Goal: Information Seeking & Learning: Find specific fact

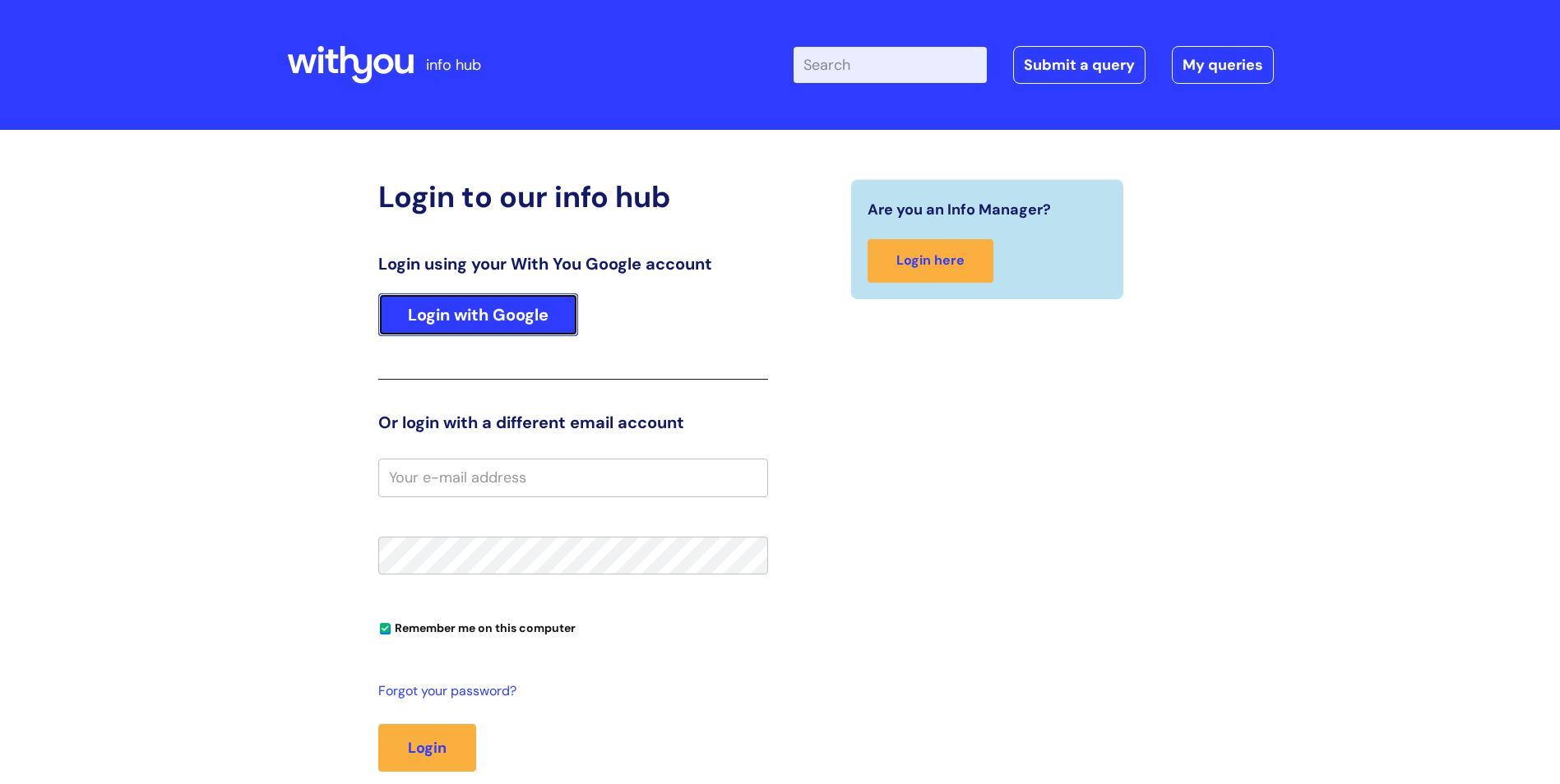
drag, startPoint x: 0, startPoint y: 0, endPoint x: 497, endPoint y: 297, distance: 579.0
click at [497, 297] on link "Login with Google" at bounding box center [478, 315] width 200 height 43
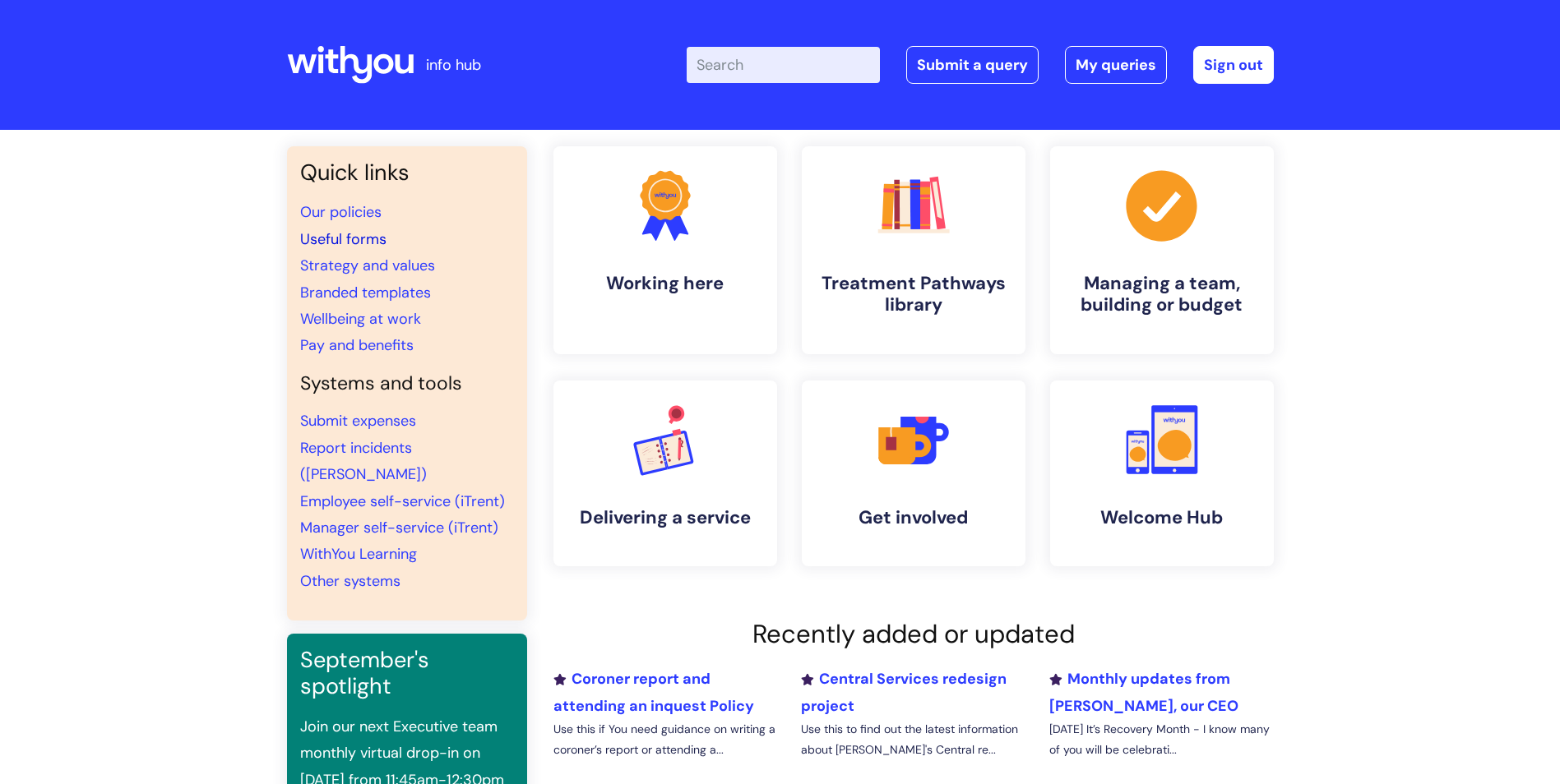
click at [345, 240] on link "Useful forms" at bounding box center [343, 239] width 87 height 20
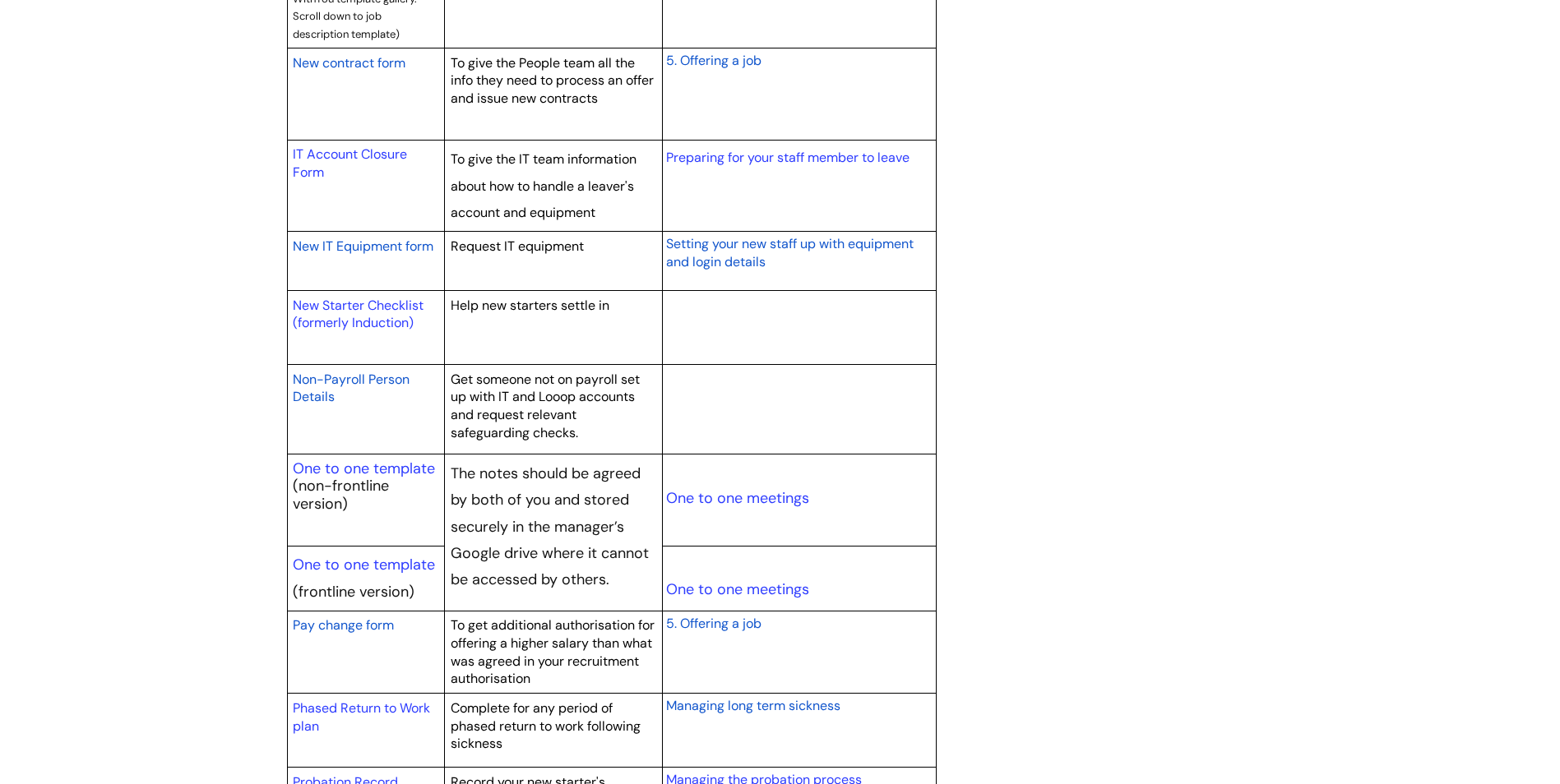
scroll to position [2056, 0]
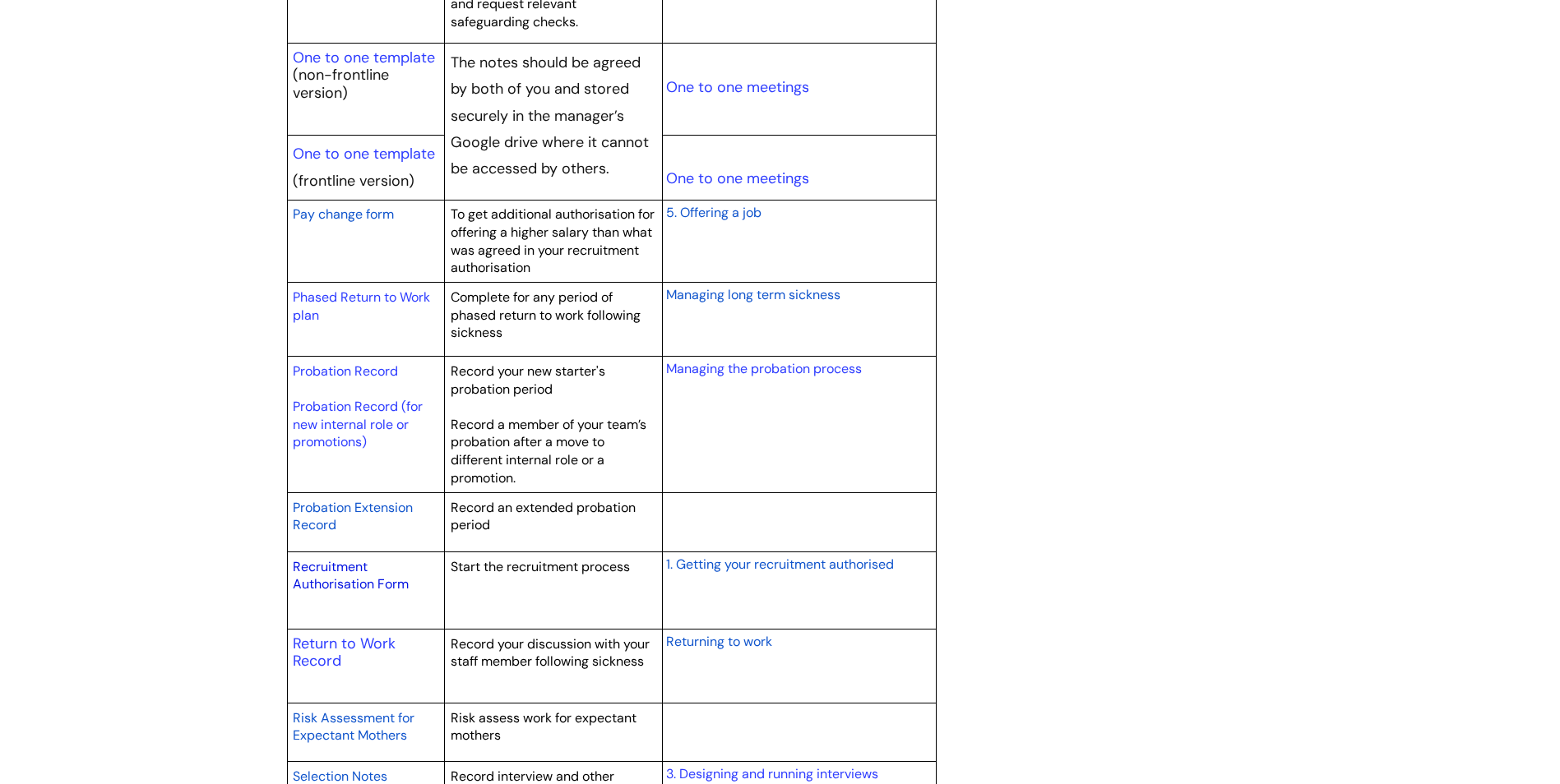
click at [338, 567] on link "Recruitment Authorisation Form" at bounding box center [351, 575] width 116 height 35
click at [349, 581] on link "Recruitment Authorisation Form" at bounding box center [351, 575] width 116 height 35
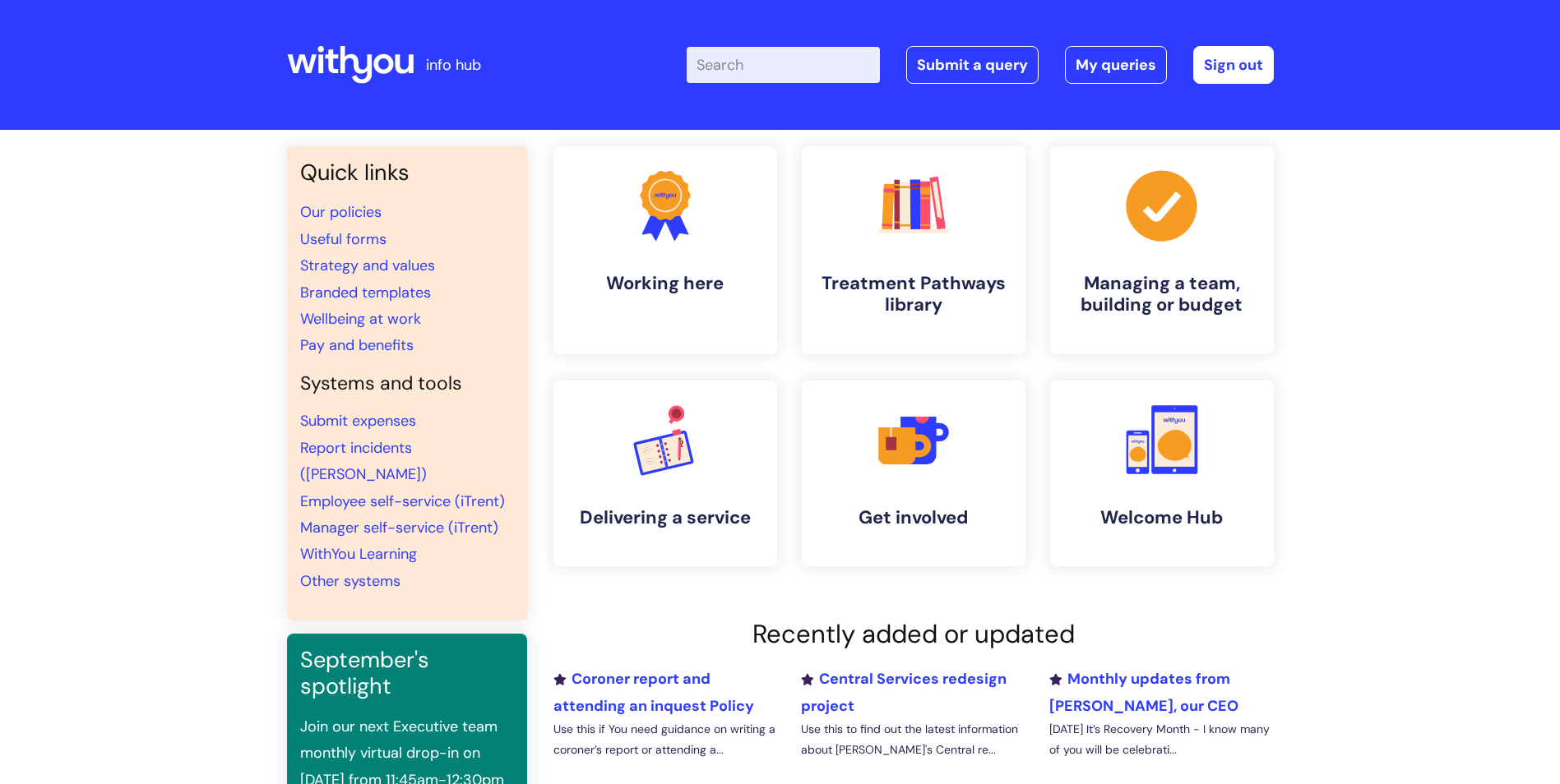
click at [835, 56] on input "Enter your search term here..." at bounding box center [782, 65] width 193 height 36
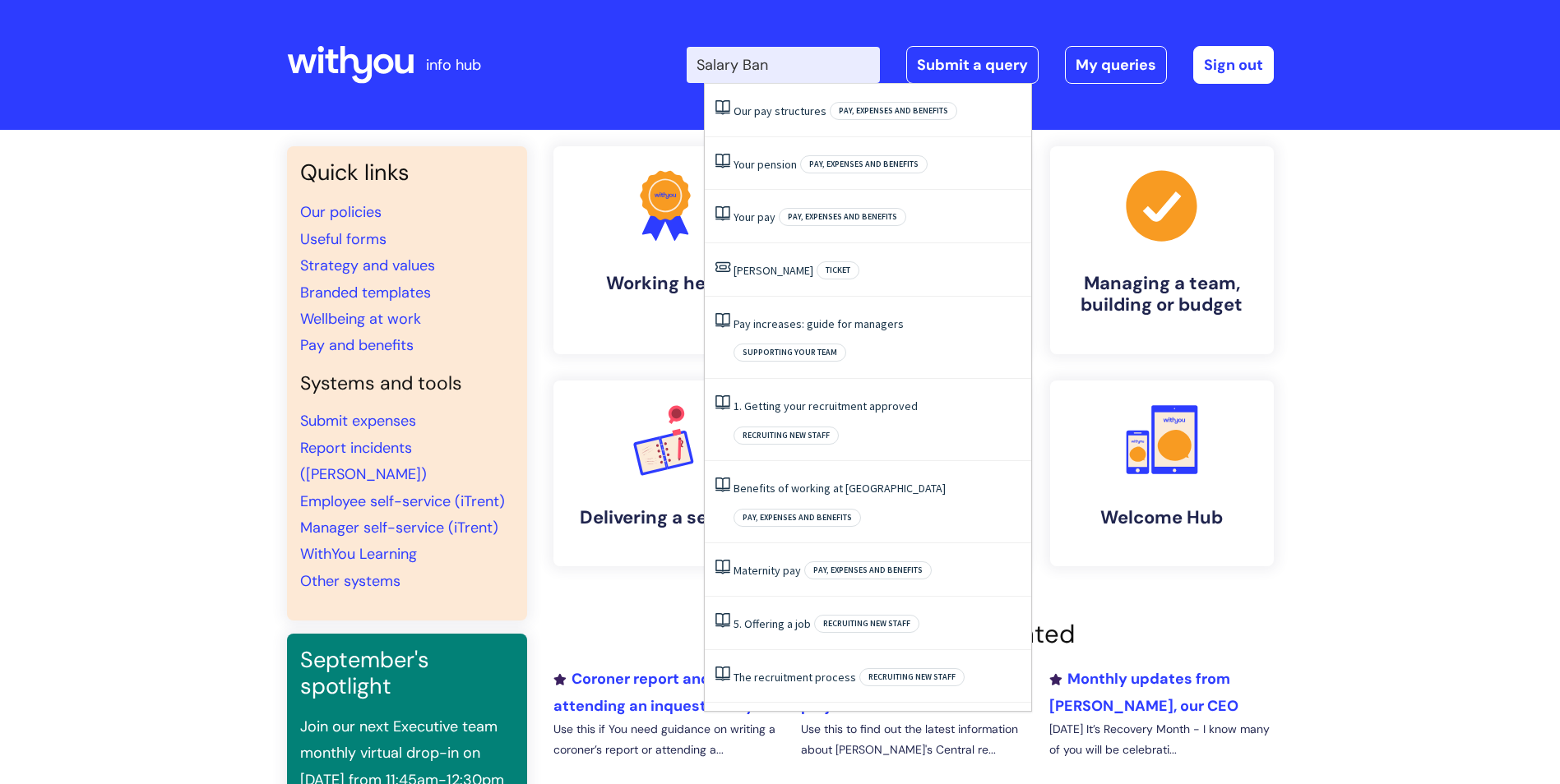
type input "Salary Band"
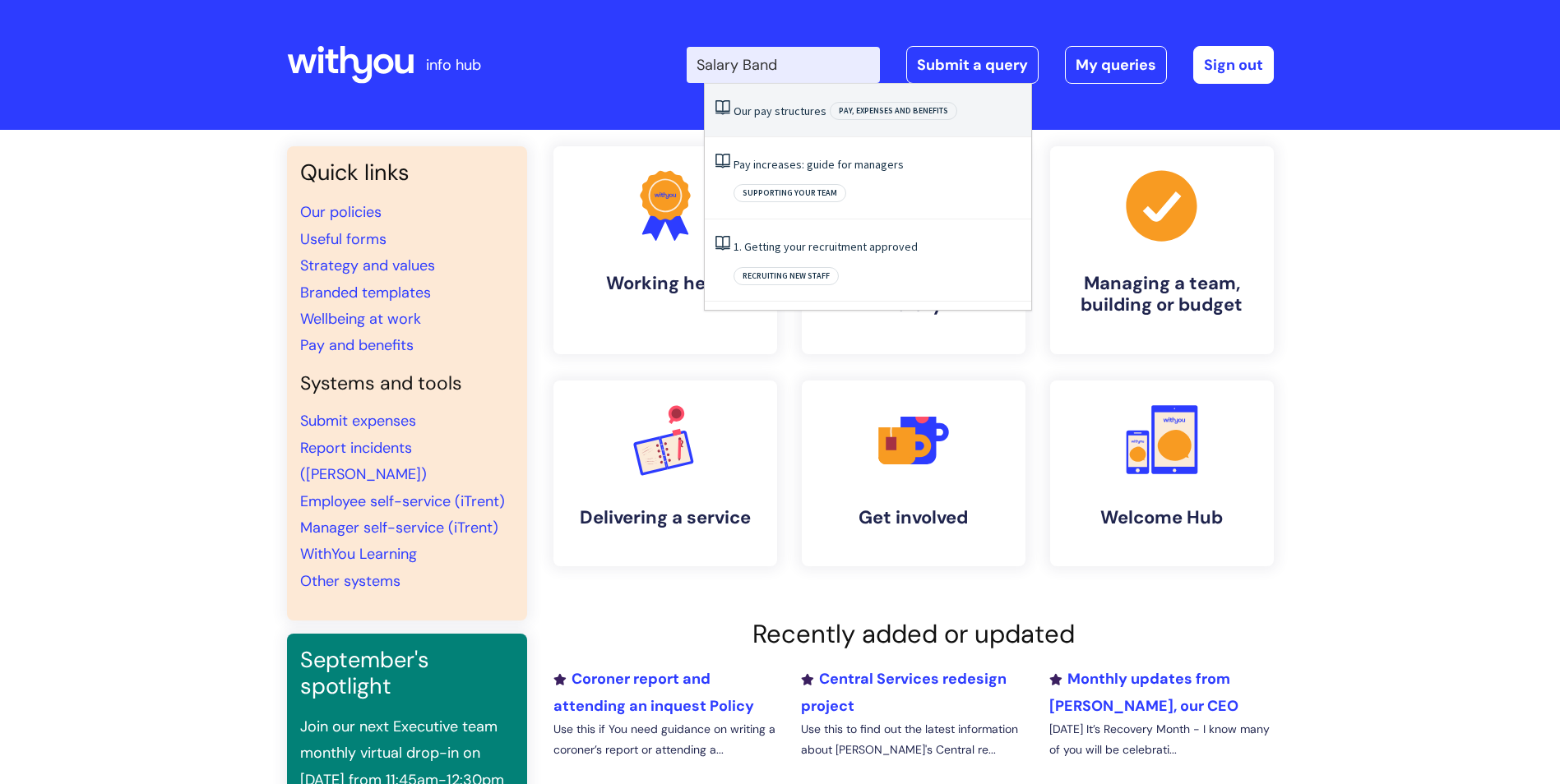
click at [785, 108] on link "Our pay structures" at bounding box center [780, 111] width 93 height 15
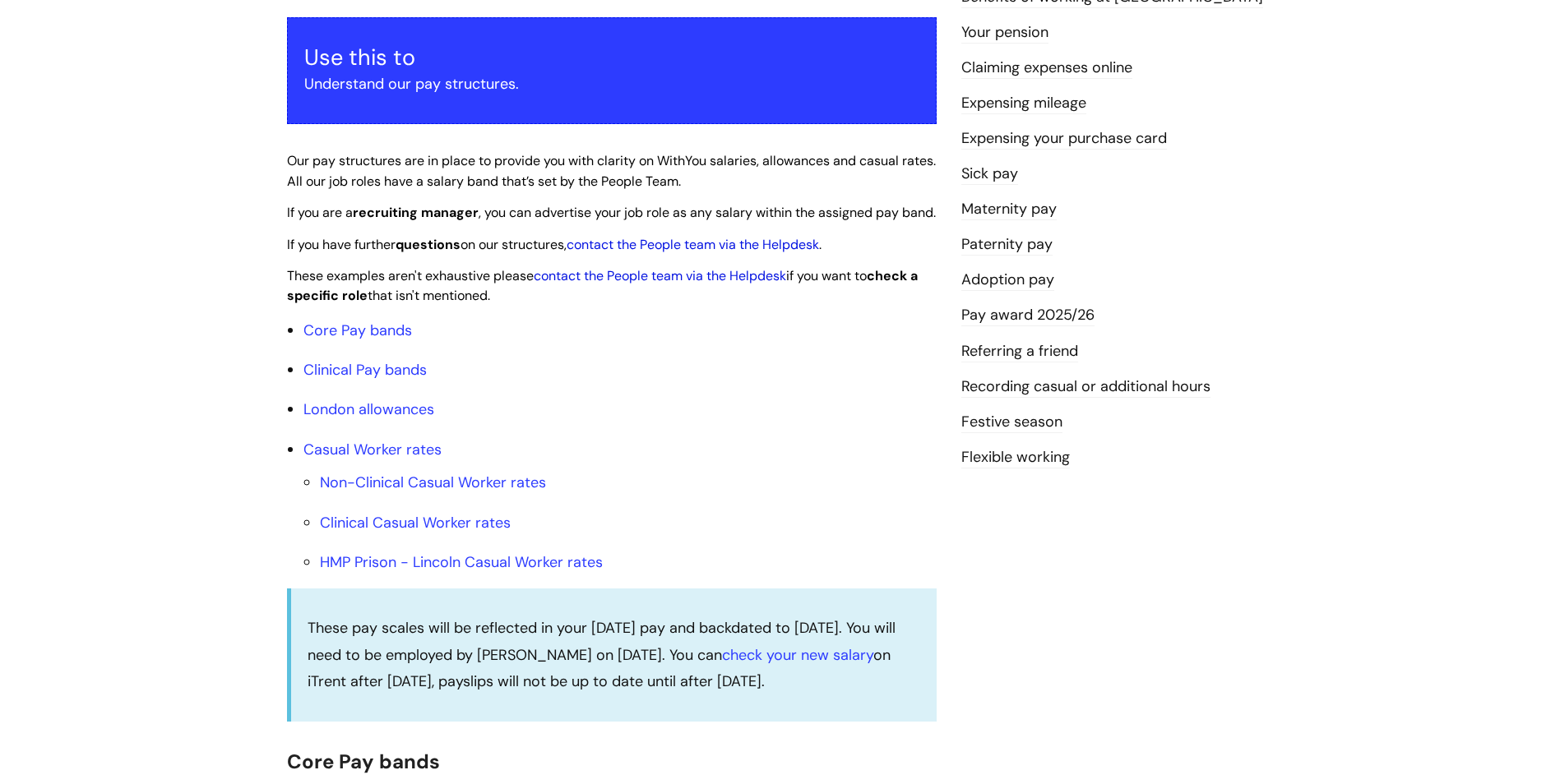
scroll to position [329, 0]
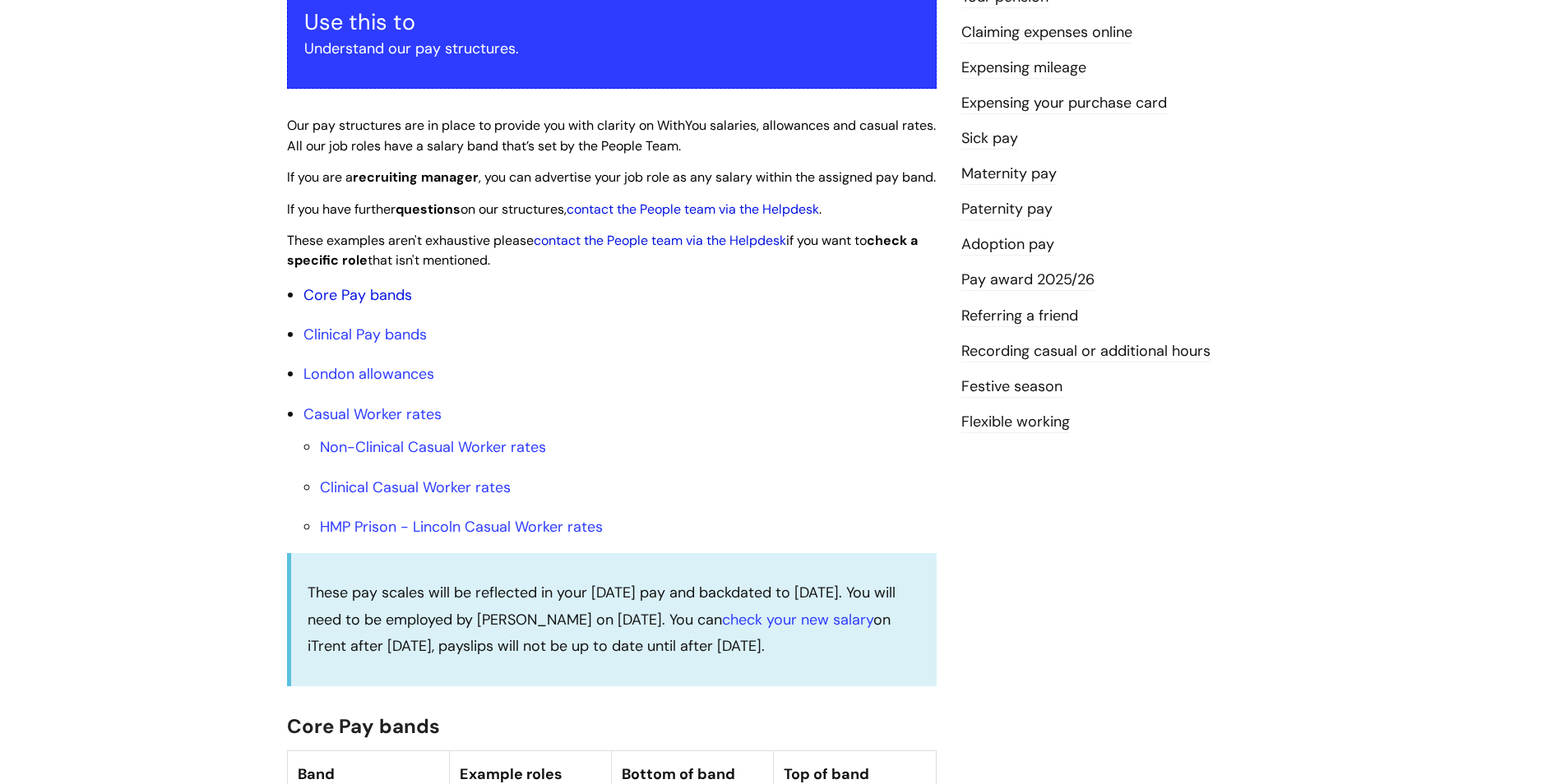
click at [369, 305] on link "Core Pay bands" at bounding box center [357, 295] width 108 height 20
click at [365, 305] on link "Core Pay bands" at bounding box center [357, 295] width 108 height 20
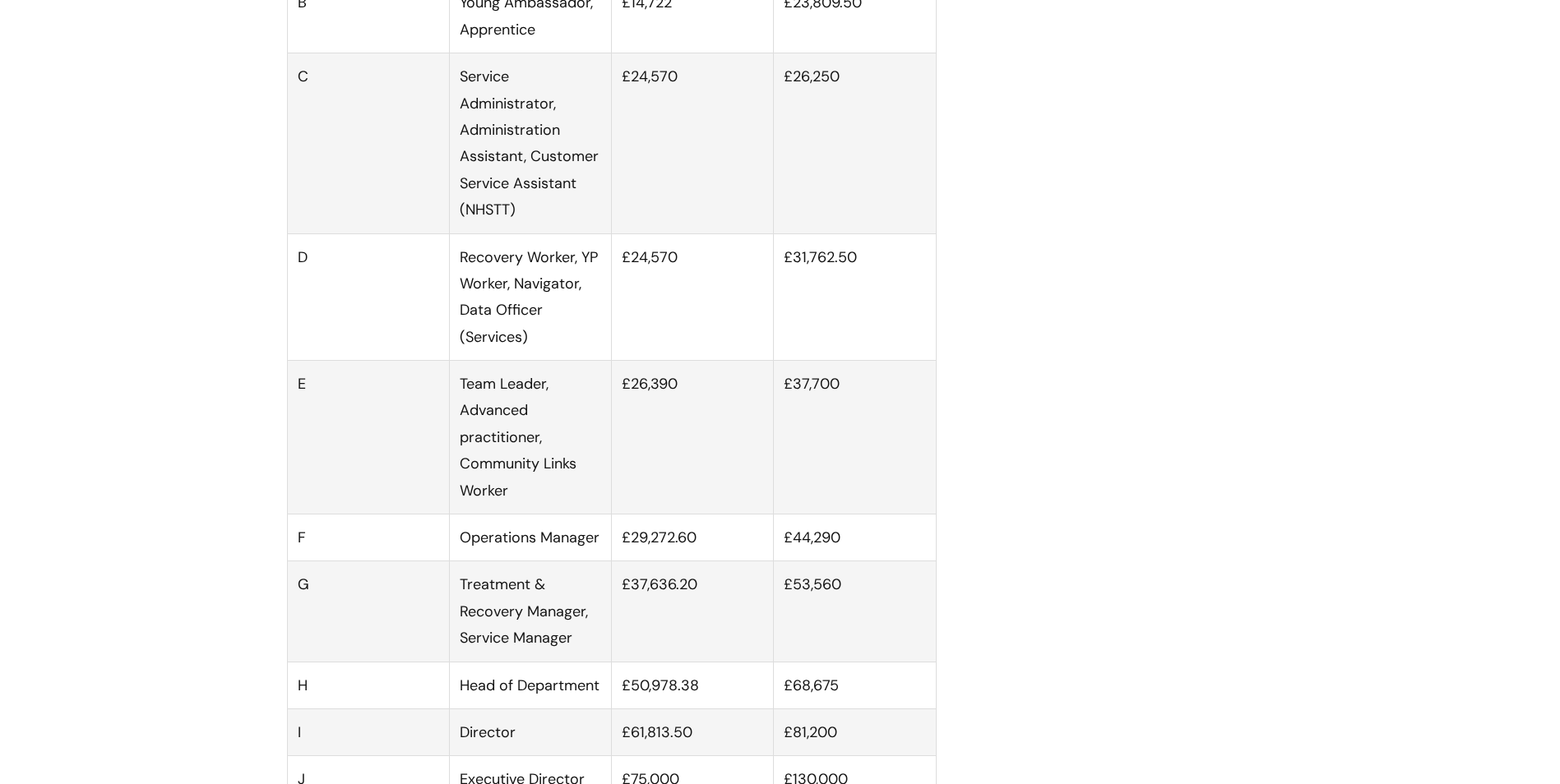
scroll to position [1151, 0]
click at [623, 271] on td "£24,570" at bounding box center [693, 294] width 162 height 127
drag, startPoint x: 619, startPoint y: 271, endPoint x: 693, endPoint y: 274, distance: 74.1
click at [693, 274] on td "£24,570" at bounding box center [693, 294] width 162 height 127
copy td "£24,570"
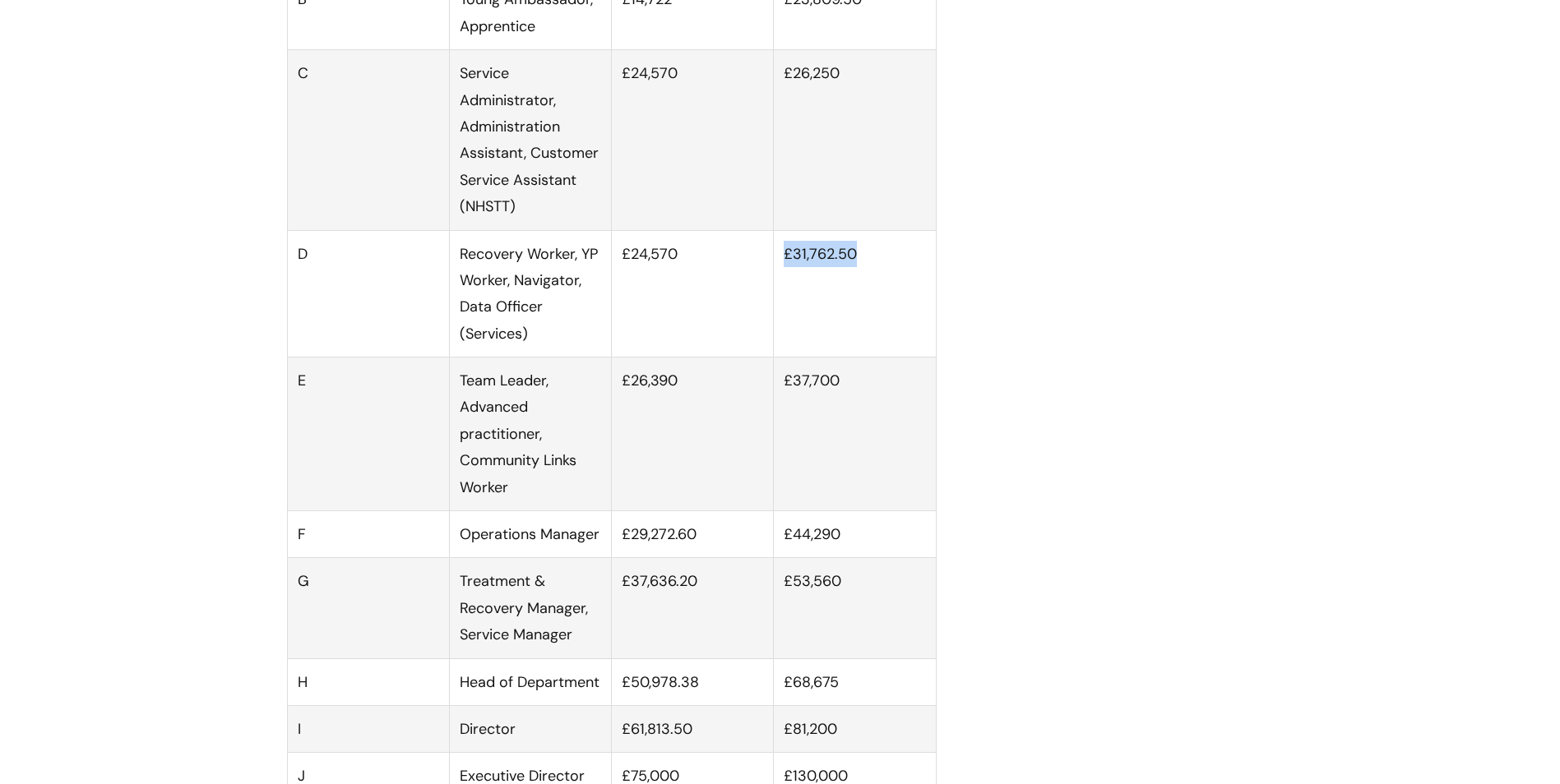
drag, startPoint x: 781, startPoint y: 275, endPoint x: 923, endPoint y: 276, distance: 142.0
click at [923, 276] on td "£31,762.50" at bounding box center [855, 294] width 162 height 127
copy td "£31,762.50"
